Goal: Task Accomplishment & Management: Use online tool/utility

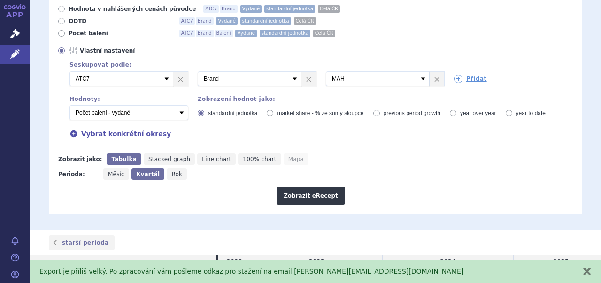
scroll to position [154, 0]
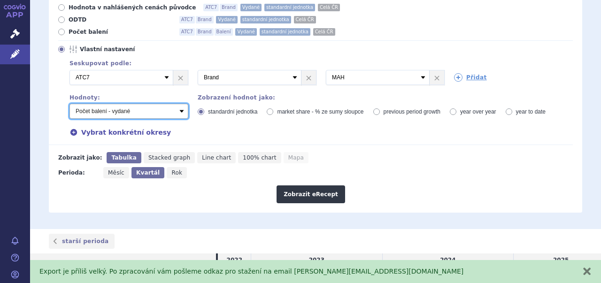
click at [179, 104] on select "Počet balení - vydané Hodnota v nahlášených cenách původce - vydané [DIS-13] Ho…" at bounding box center [129, 111] width 119 height 15
select select "zamenovani"
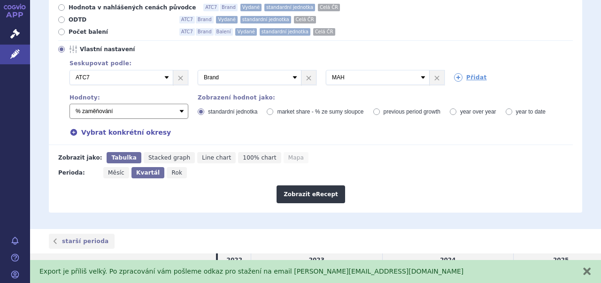
click at [70, 104] on select "Počet balení - vydané Hodnota v nahlášených cenách původce - vydané [DIS-13] Ho…" at bounding box center [129, 111] width 119 height 15
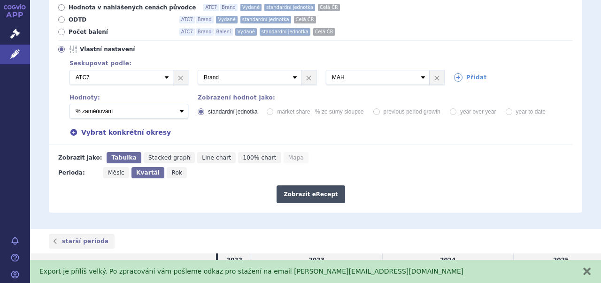
click at [298, 186] on button "Zobrazit eRecept" at bounding box center [311, 195] width 69 height 18
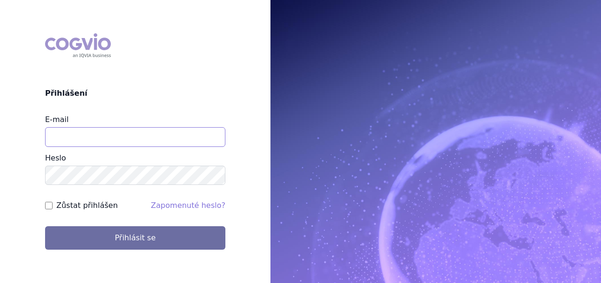
click at [130, 134] on input "E-mail" at bounding box center [135, 137] width 180 height 20
type input "michal.buzek@krka.biz"
click at [45, 226] on button "Přihlásit se" at bounding box center [135, 237] width 180 height 23
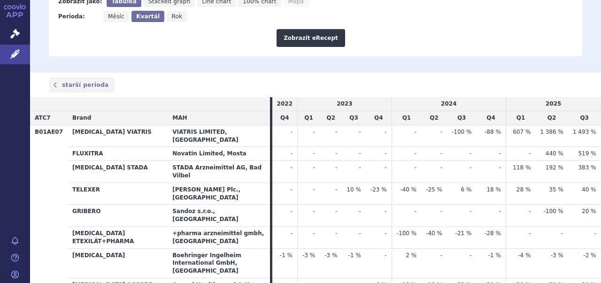
scroll to position [310, 0]
